Goal: Information Seeking & Learning: Learn about a topic

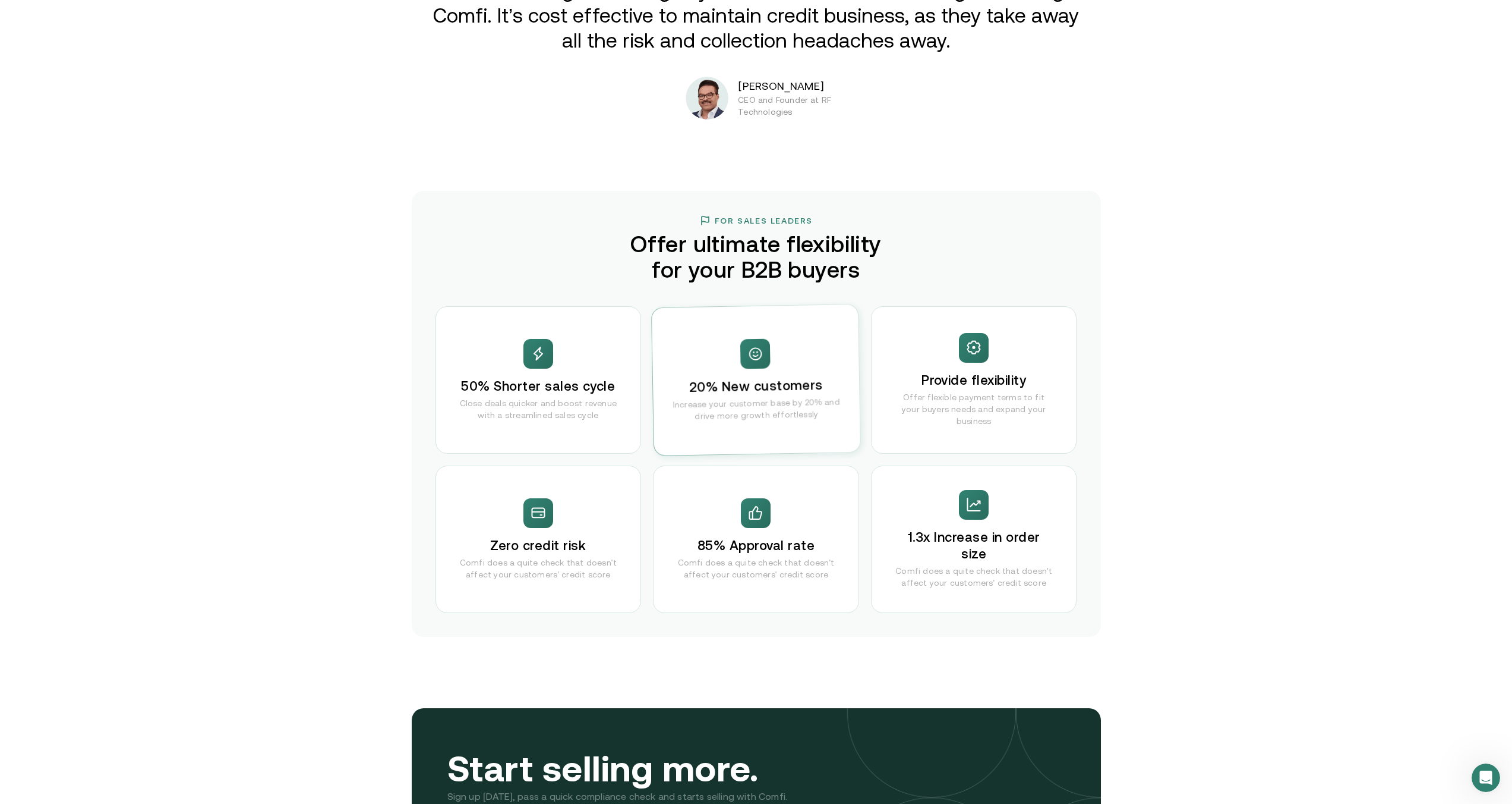
scroll to position [2307, 0]
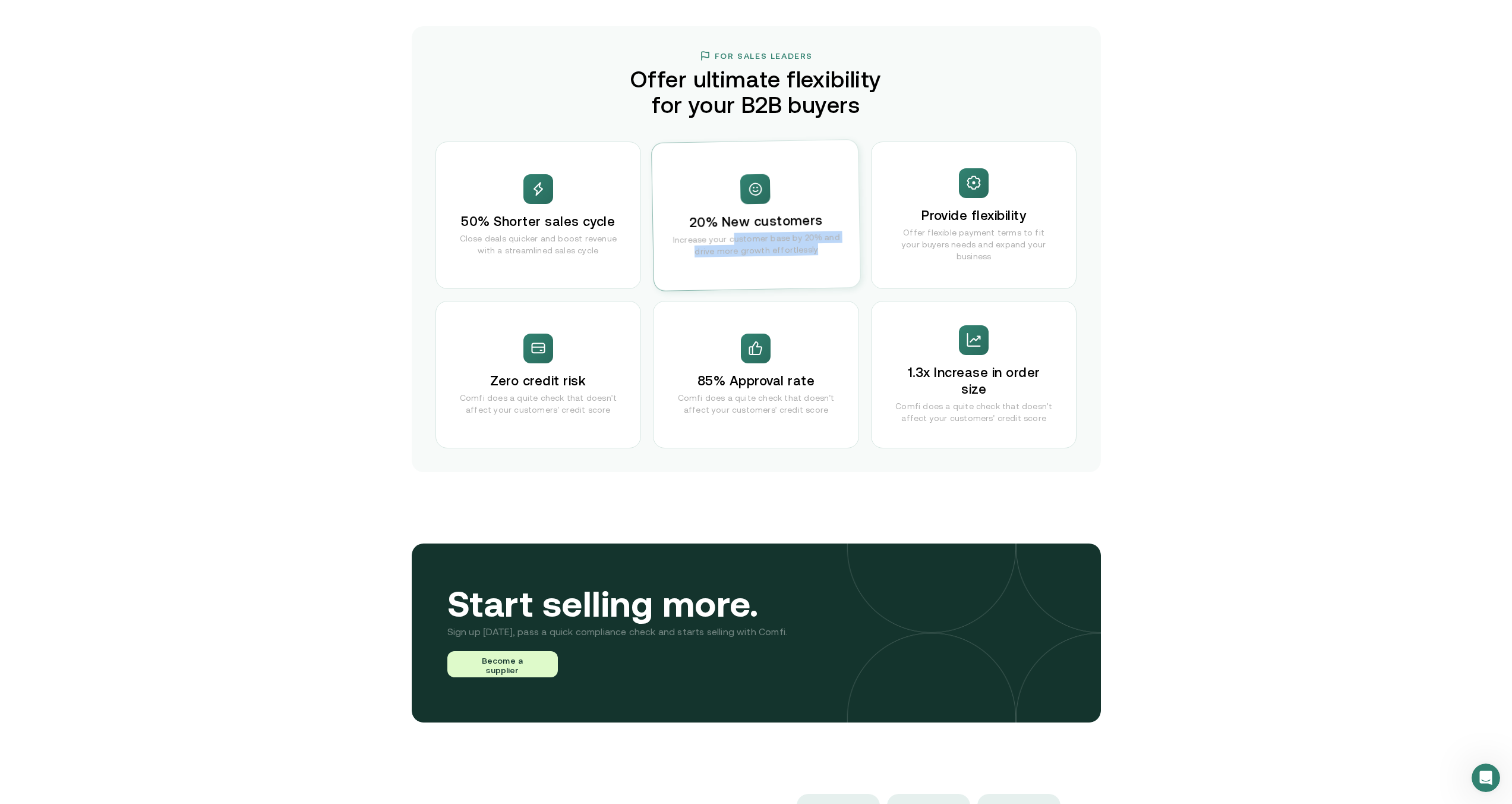
drag, startPoint x: 808, startPoint y: 252, endPoint x: 730, endPoint y: 238, distance: 79.2
click at [730, 238] on p "Increase your customer base by 20% and drive more growth effortlessly" at bounding box center [756, 244] width 182 height 27
click at [768, 284] on div "20% New customers Increase your customer base by 20% and drive more growth effo…" at bounding box center [756, 215] width 209 height 151
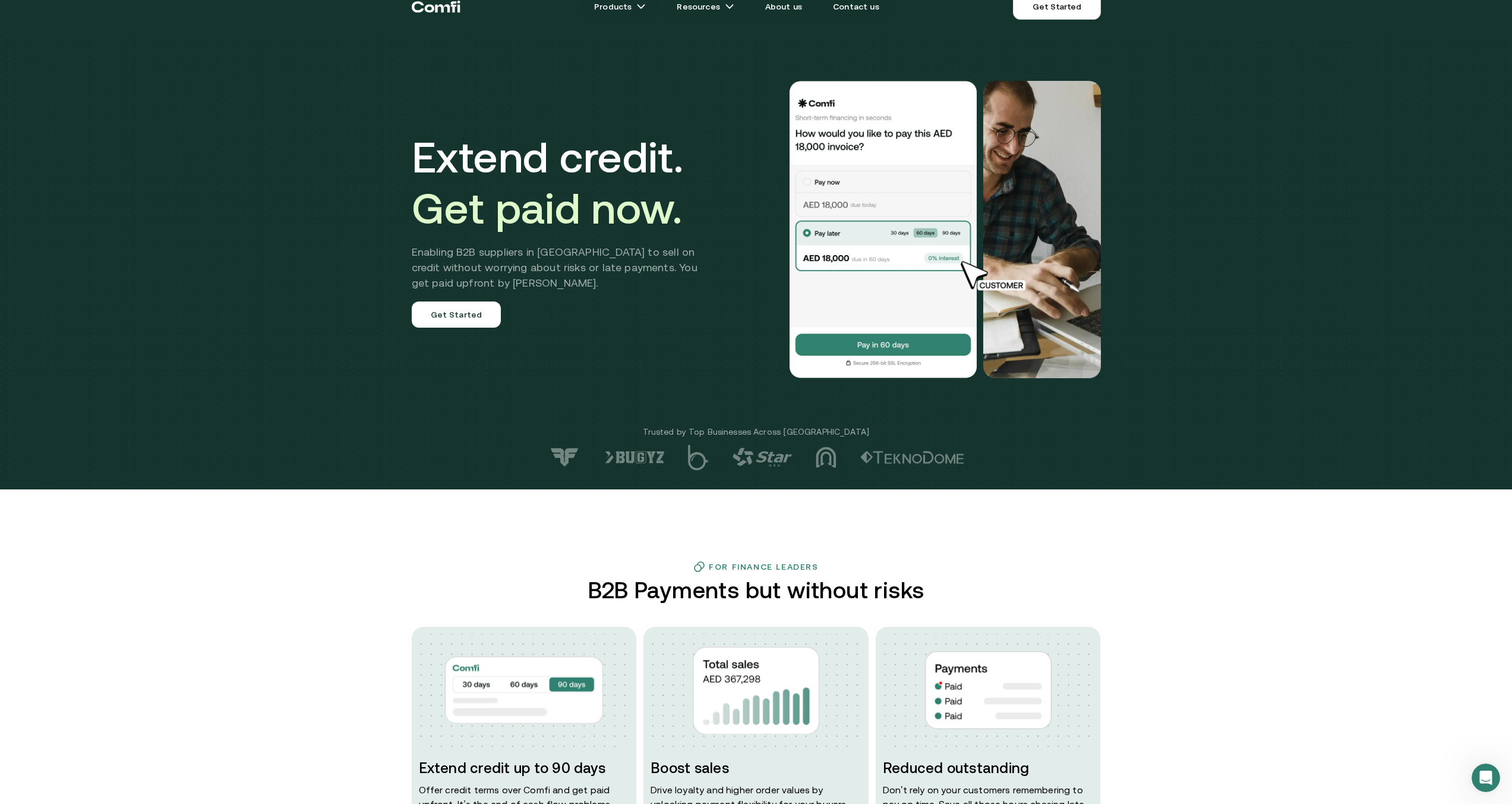
scroll to position [0, 0]
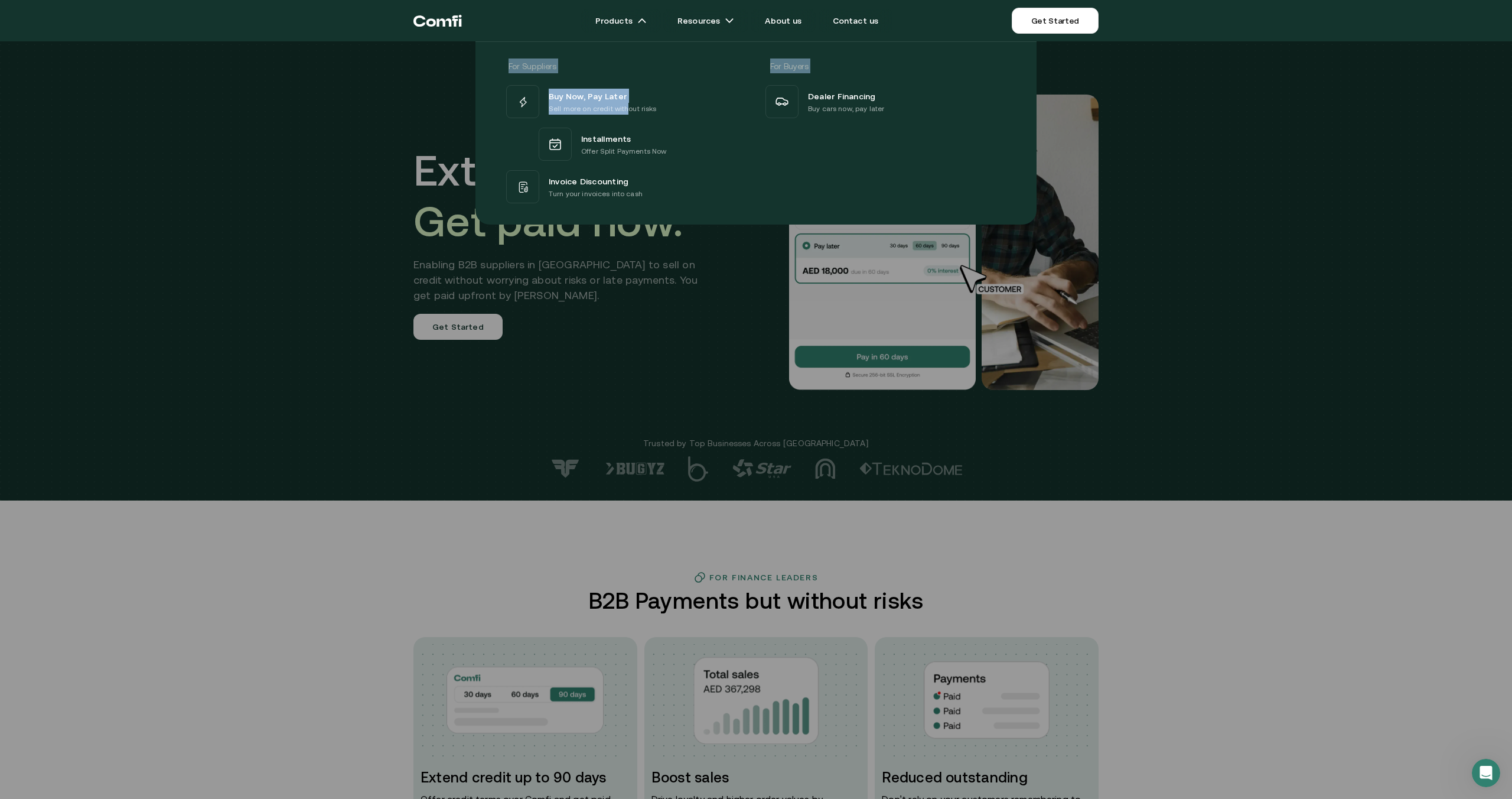
drag, startPoint x: 627, startPoint y: 98, endPoint x: 625, endPoint y: 106, distance: 8.2
click at [625, 105] on div "For Suppliers For Buyers Buy Now, Pay Later Sell more on credit without risks I…" at bounding box center [756, 128] width 1512 height 192
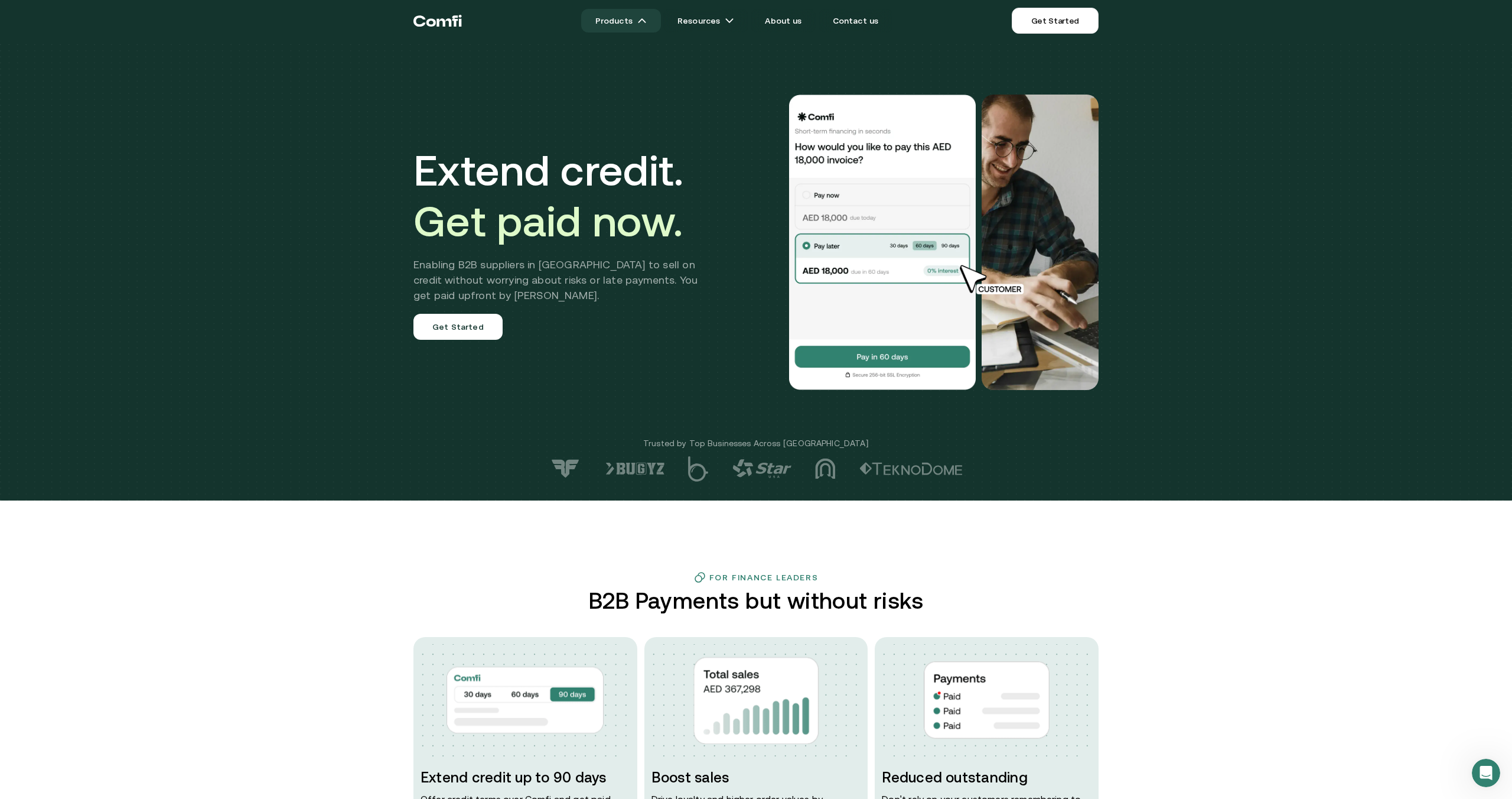
click at [633, 21] on link "Products" at bounding box center [621, 21] width 80 height 24
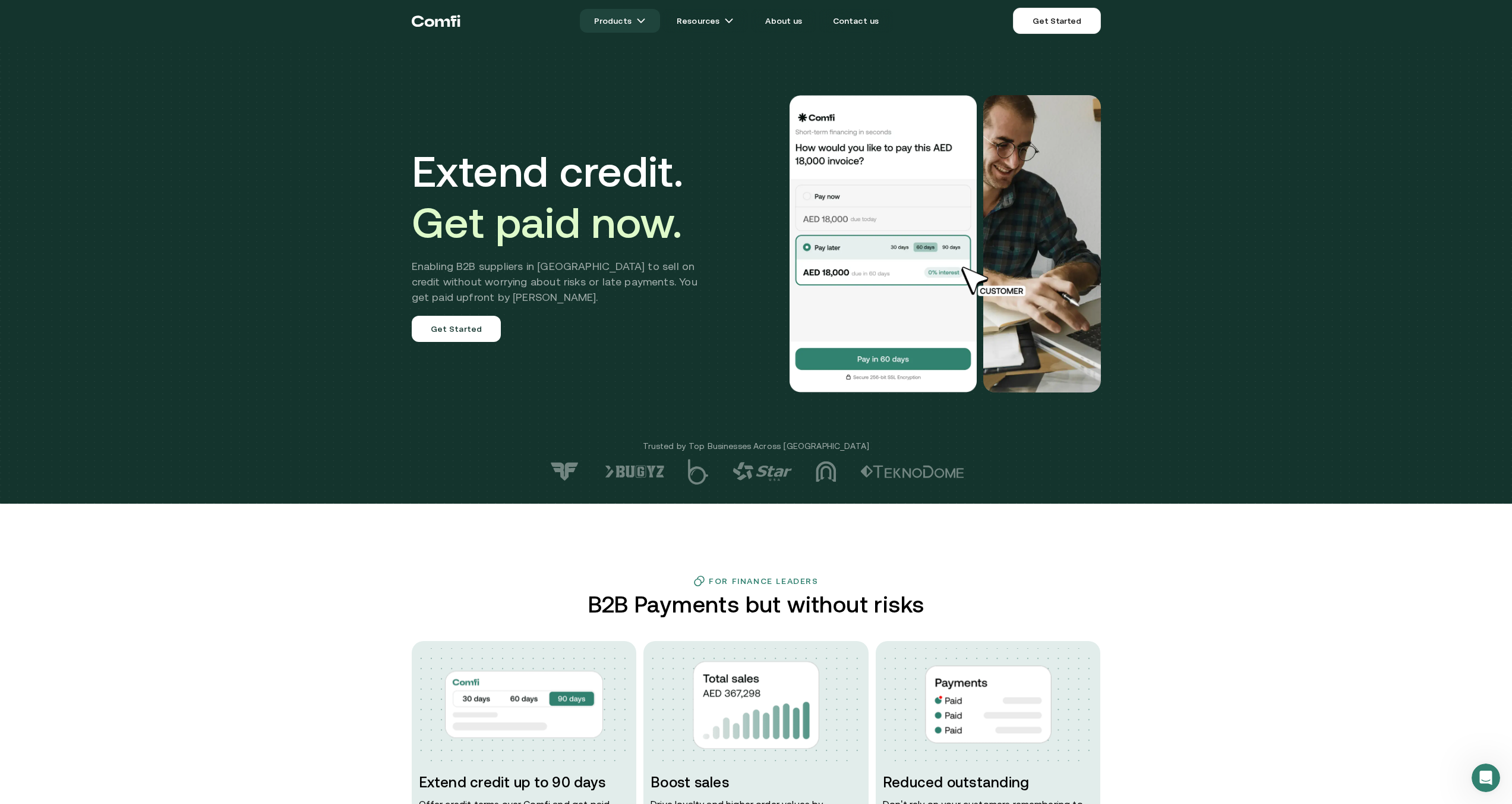
click at [638, 18] on link "Products" at bounding box center [621, 21] width 81 height 24
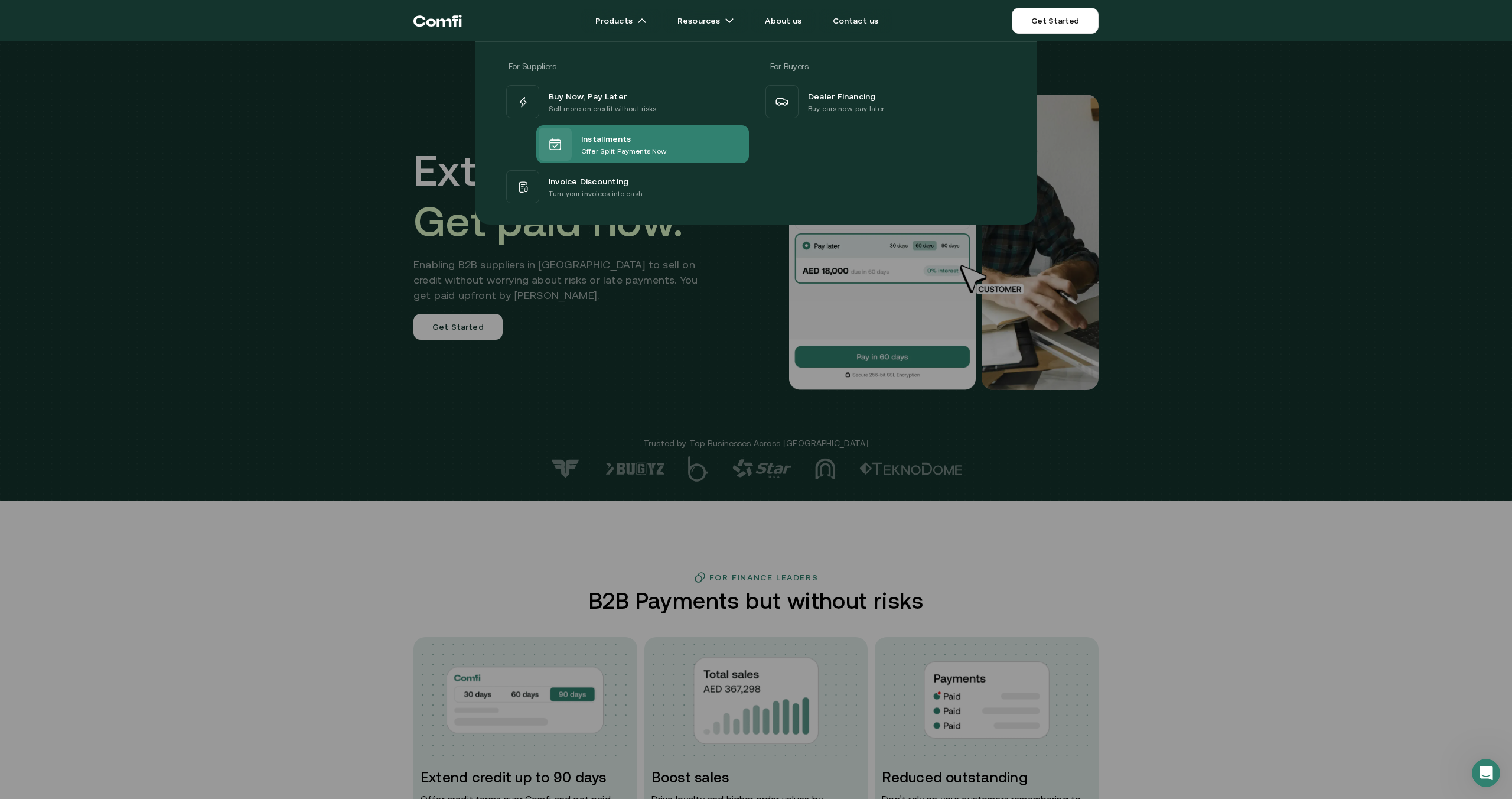
click at [611, 140] on span "Installments" at bounding box center [606, 138] width 50 height 15
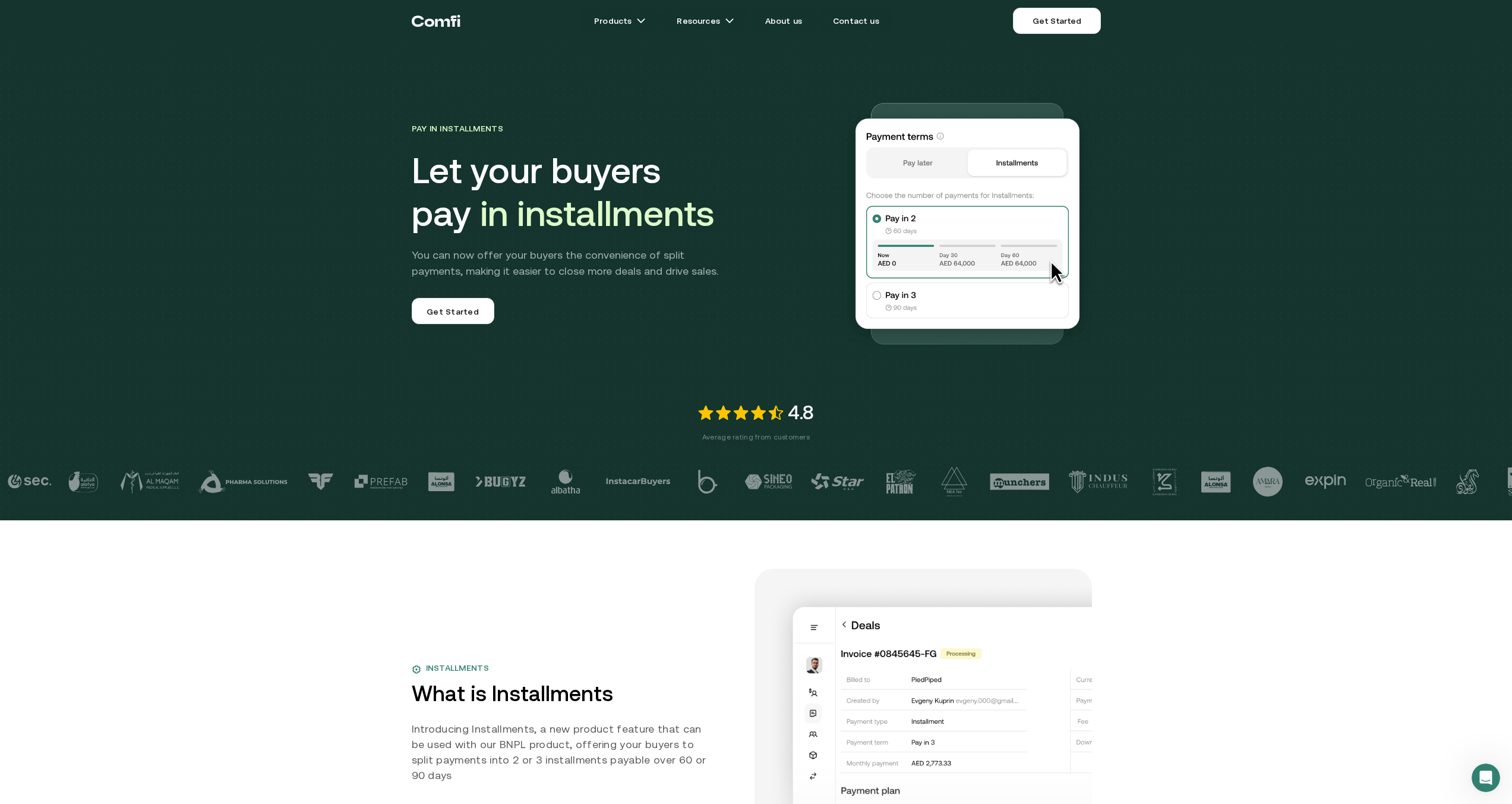
click at [795, 514] on div "Pay in Installments Let your buyers pay in installments You can now offer your …" at bounding box center [756, 260] width 1512 height 520
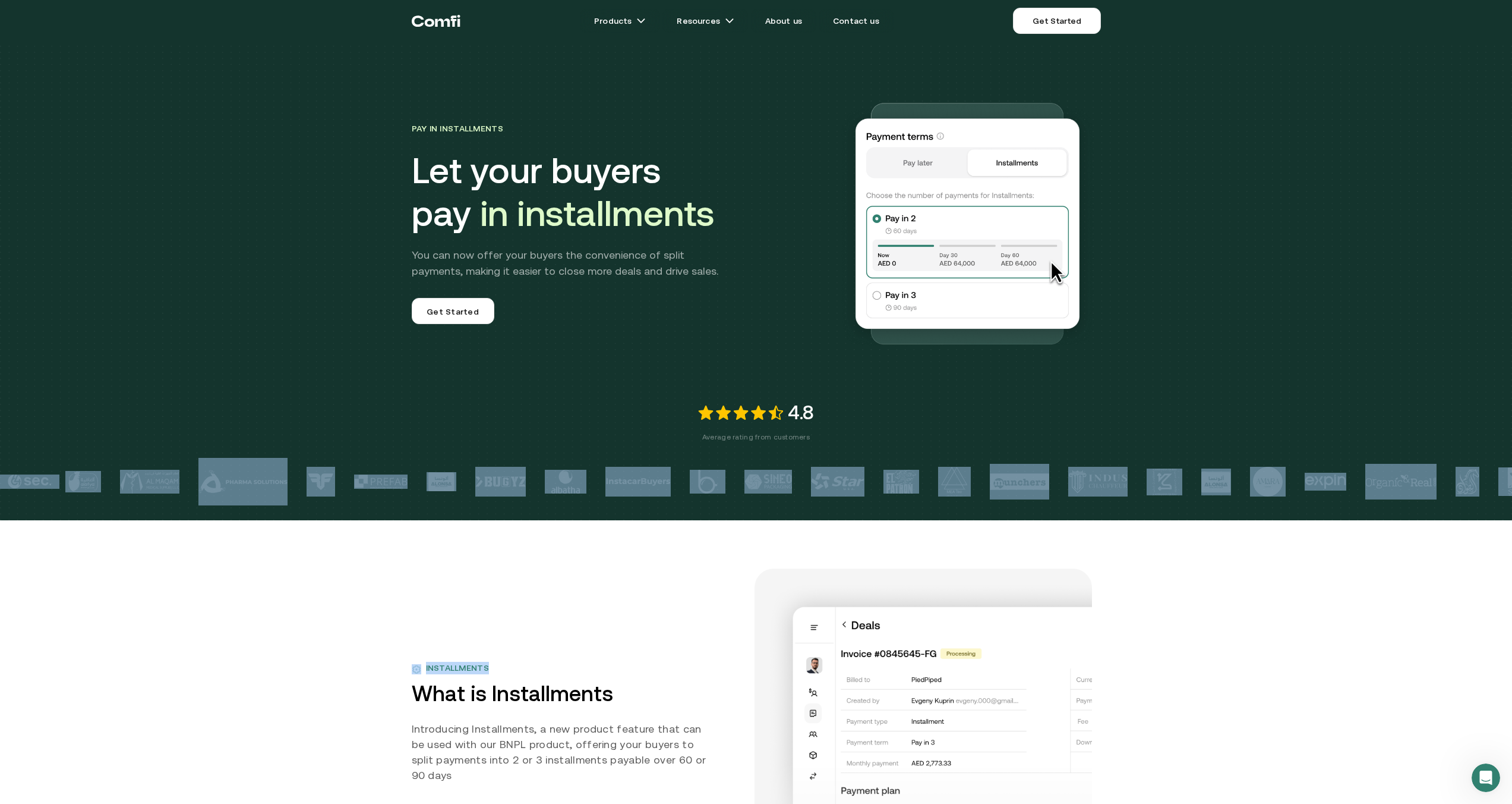
click at [795, 514] on div "Pay in Installments Let your buyers pay in installments You can now offer your …" at bounding box center [756, 260] width 1512 height 520
drag, startPoint x: 700, startPoint y: 485, endPoint x: 728, endPoint y: 475, distance: 29.7
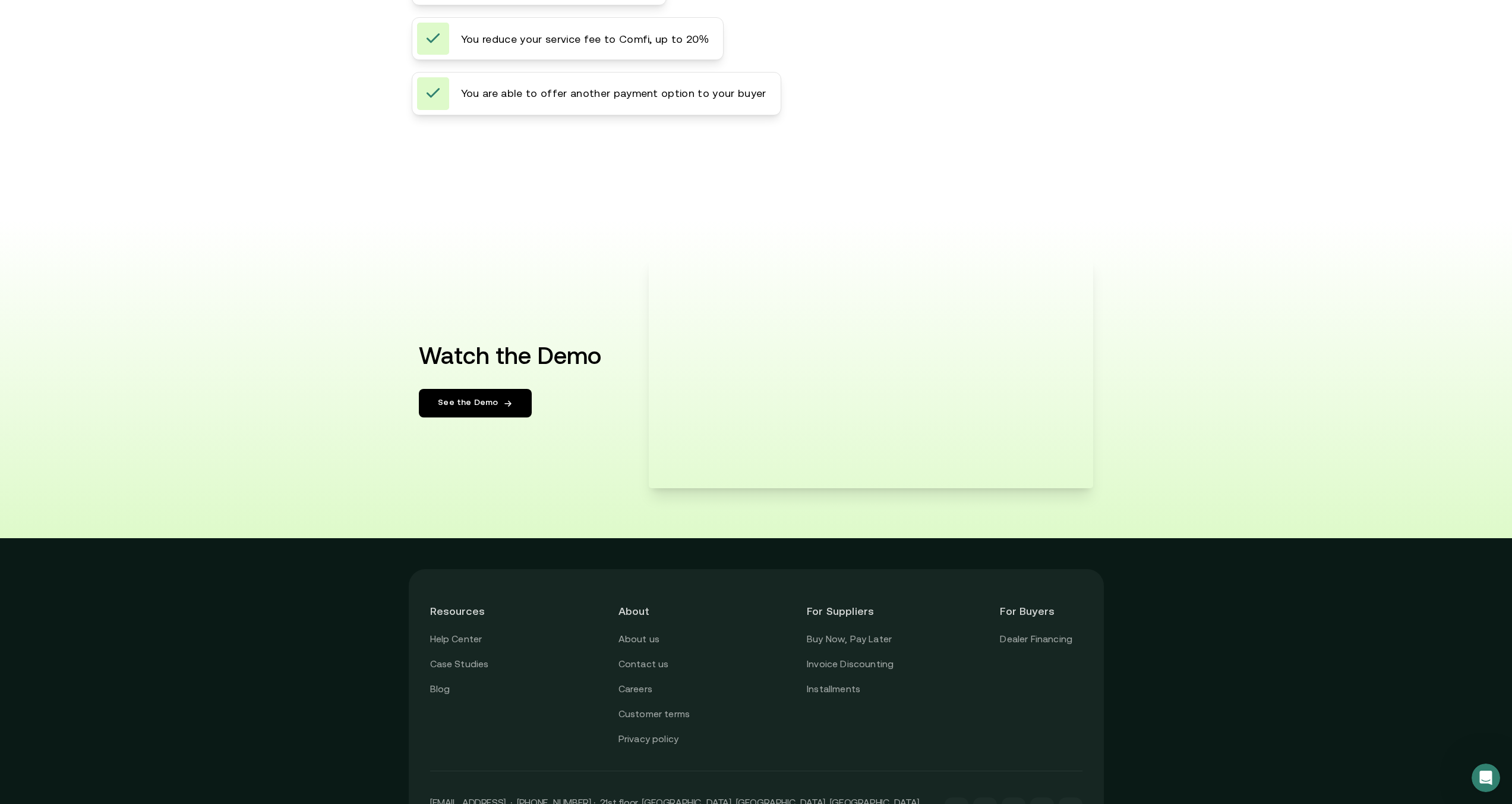
scroll to position [1861, 0]
